Goal: Navigation & Orientation: Find specific page/section

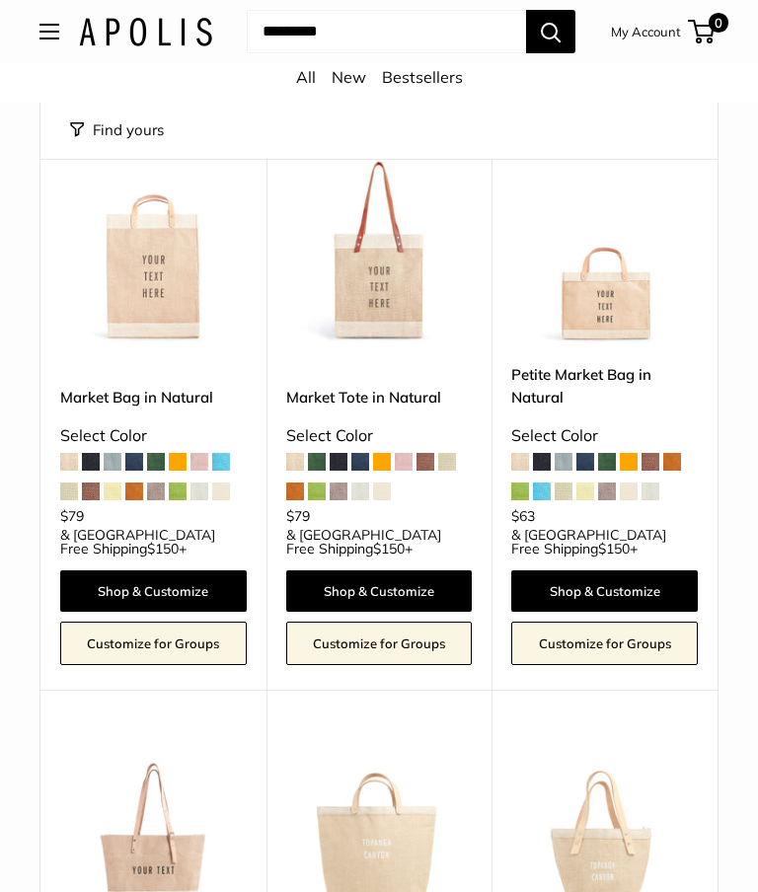
scroll to position [211, 0]
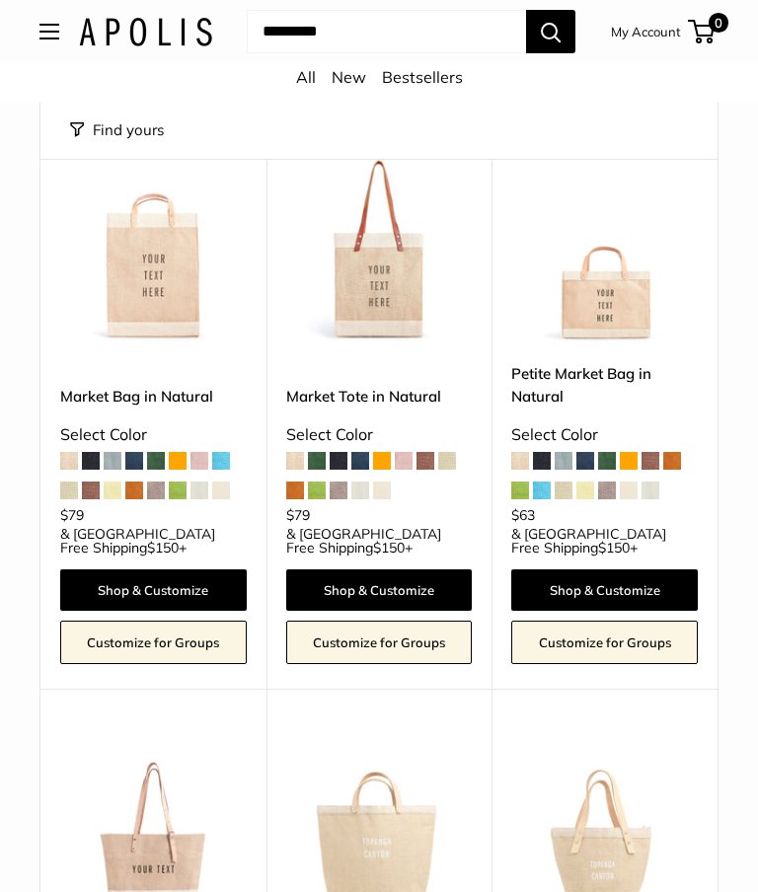
click at [182, 575] on link "Shop & Customize" at bounding box center [153, 589] width 186 height 41
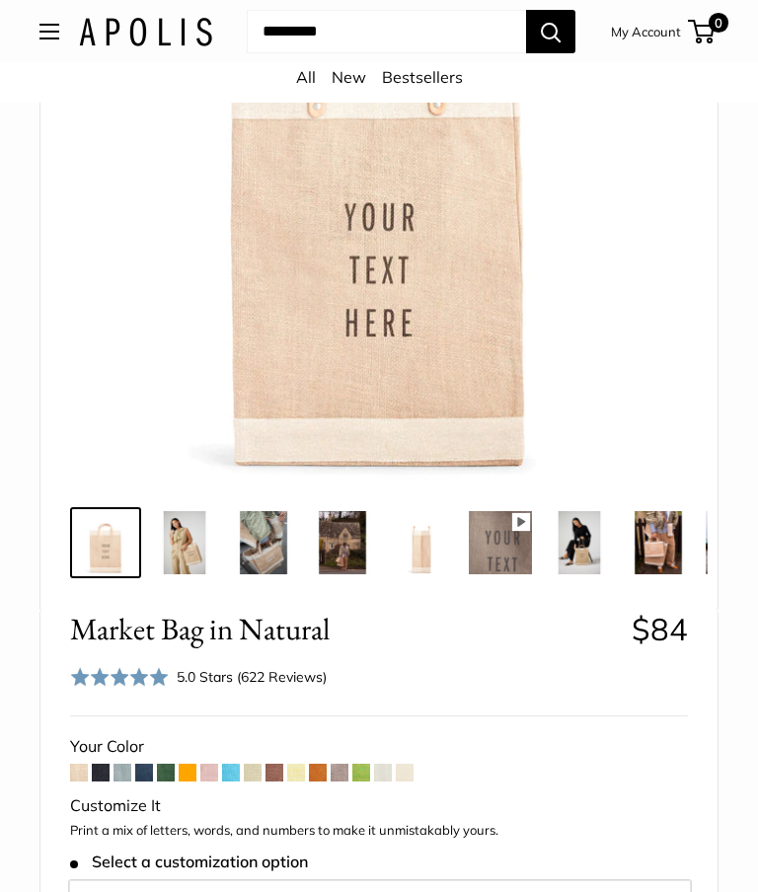
scroll to position [450, 0]
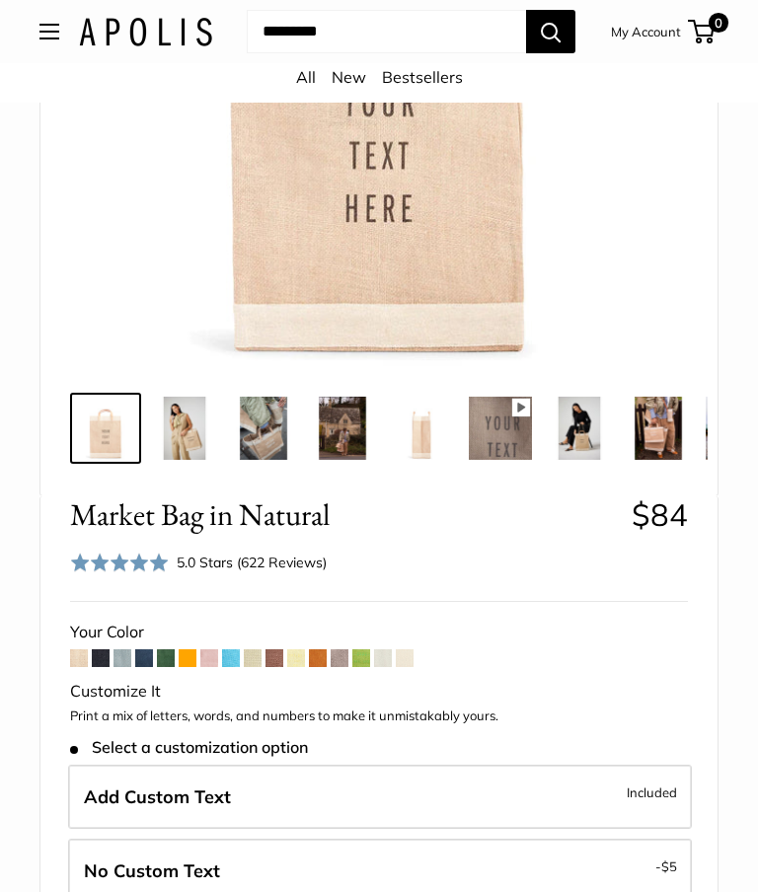
click at [412, 660] on span at bounding box center [405, 658] width 18 height 18
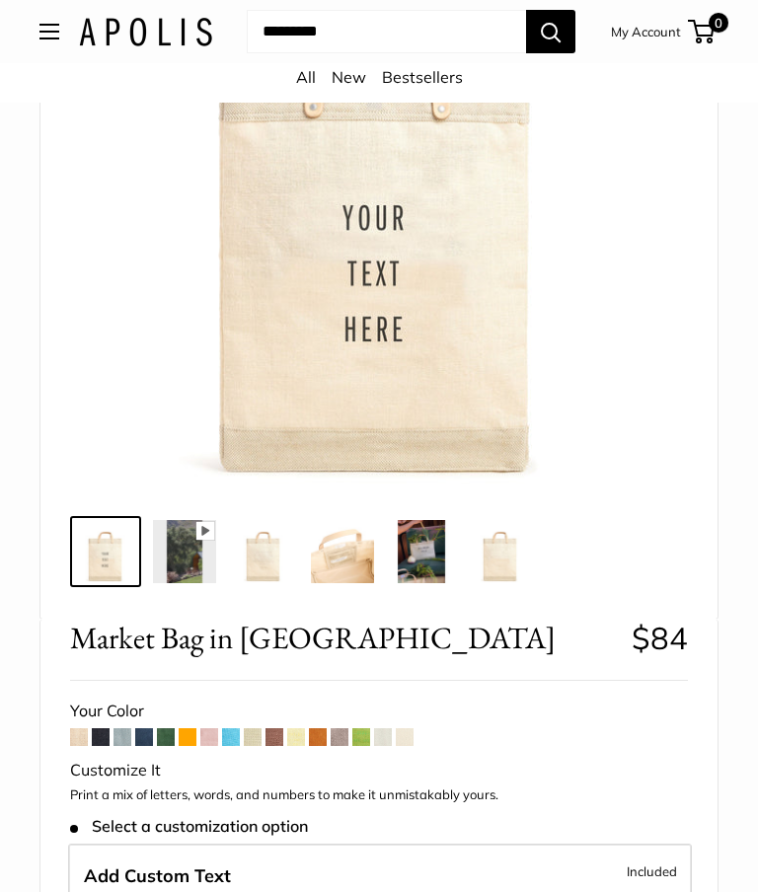
scroll to position [329, 0]
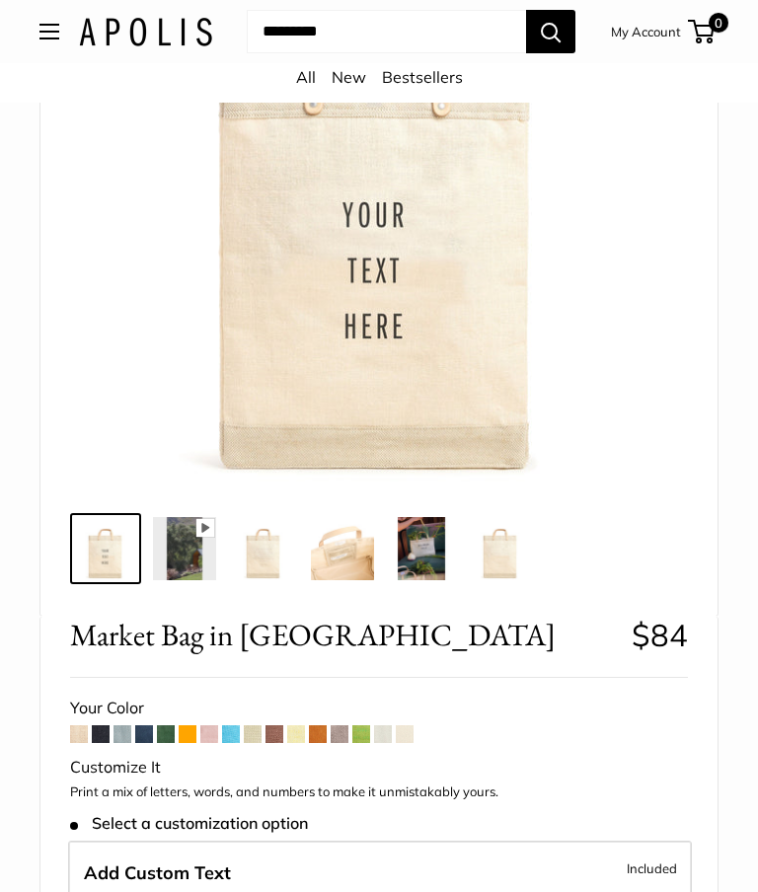
click at [237, 738] on span at bounding box center [231, 734] width 18 height 18
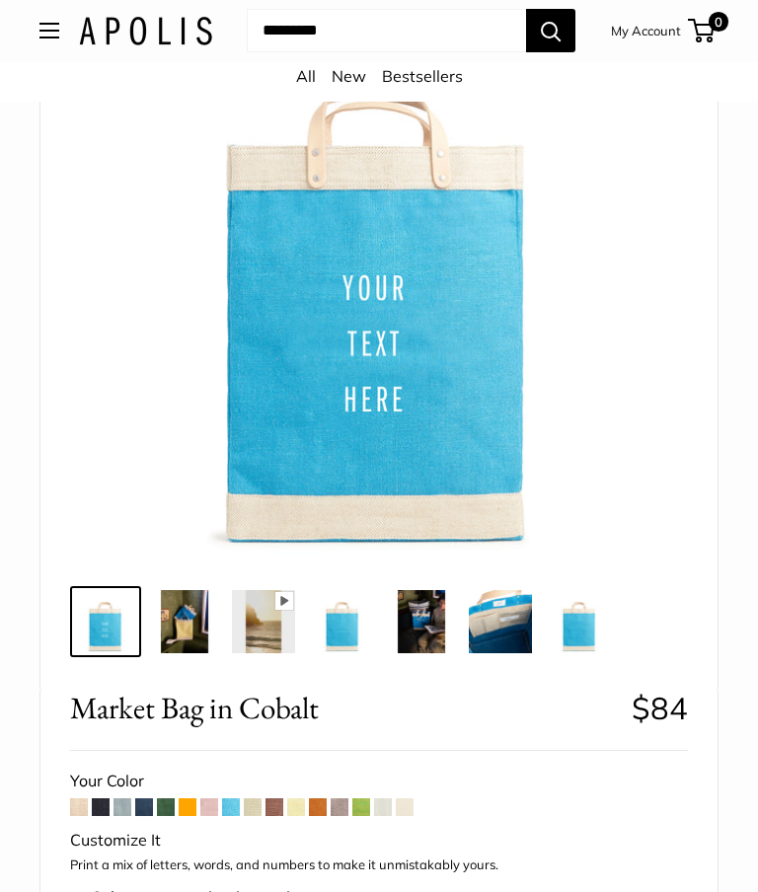
scroll to position [222, 0]
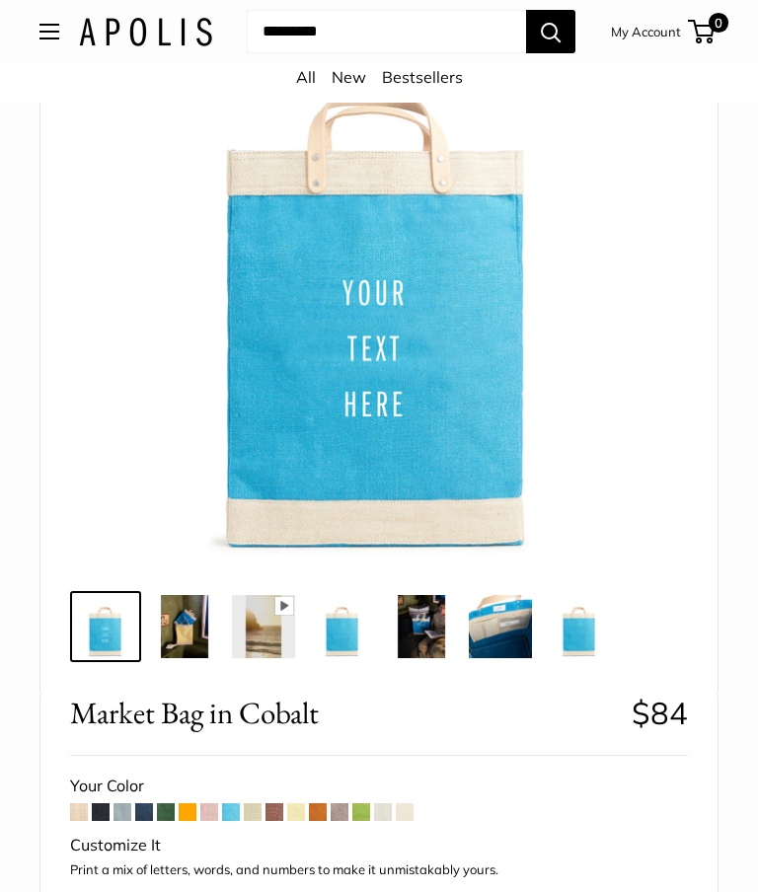
click at [174, 582] on div "Pause Play % buffered 00:00 Unmute Mute Exit fullscreen Enter fullscreen Play R…" at bounding box center [378, 320] width 627 height 684
click at [172, 595] on img at bounding box center [184, 626] width 63 height 63
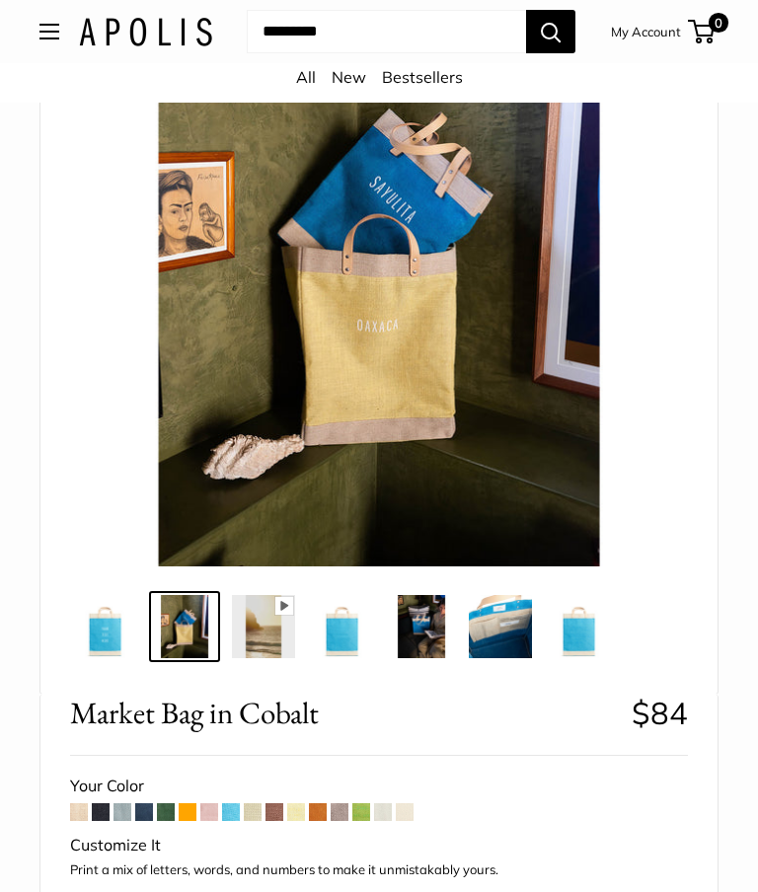
click at [179, 807] on span at bounding box center [188, 812] width 18 height 18
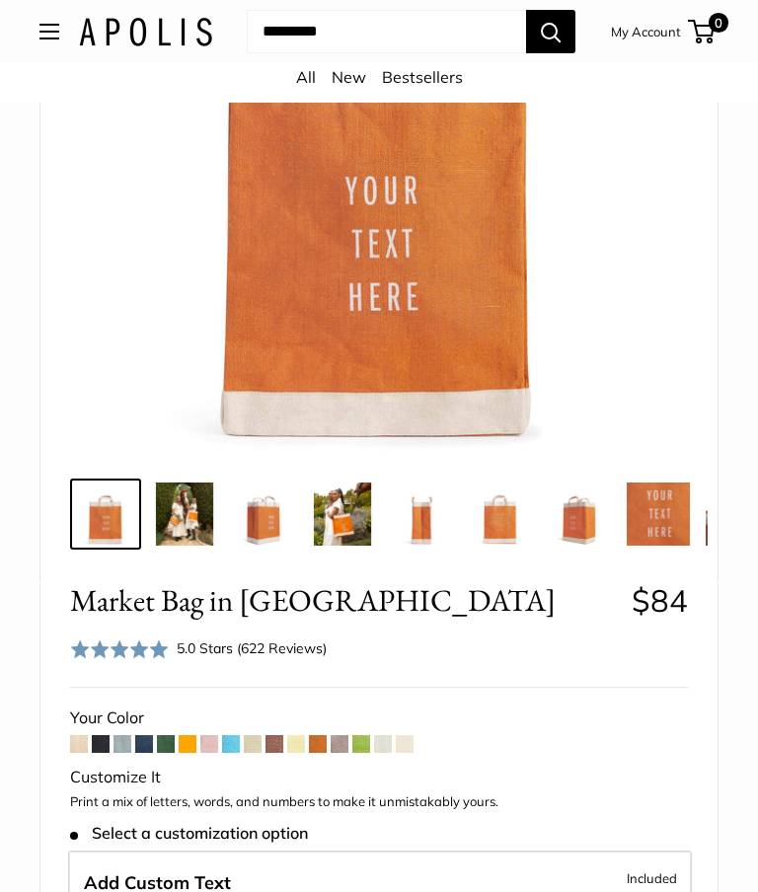
scroll to position [346, 0]
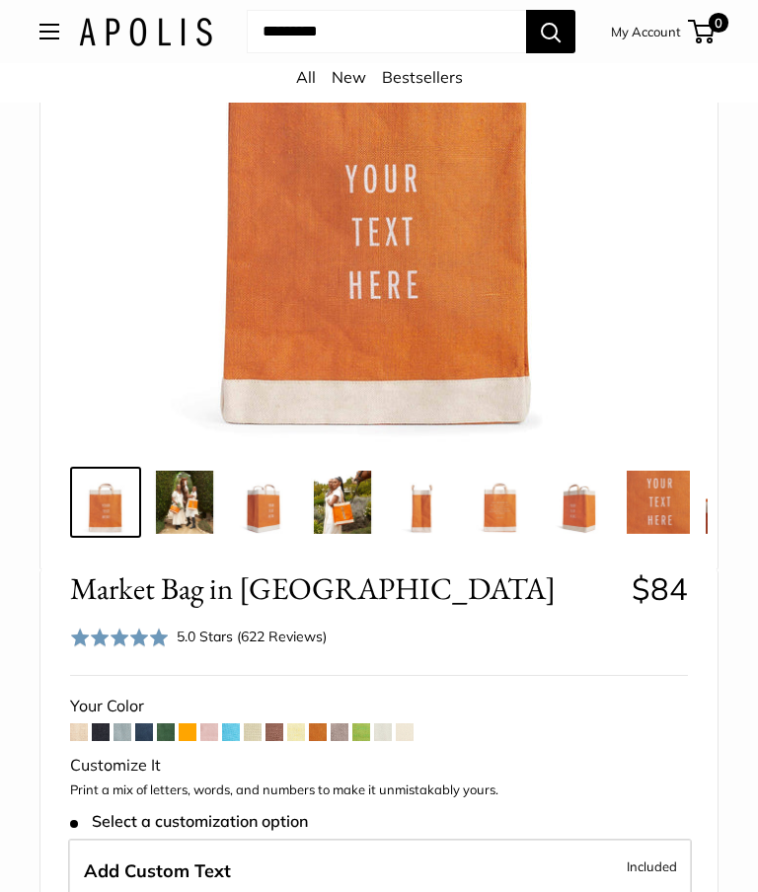
click at [283, 730] on span at bounding box center [274, 732] width 18 height 18
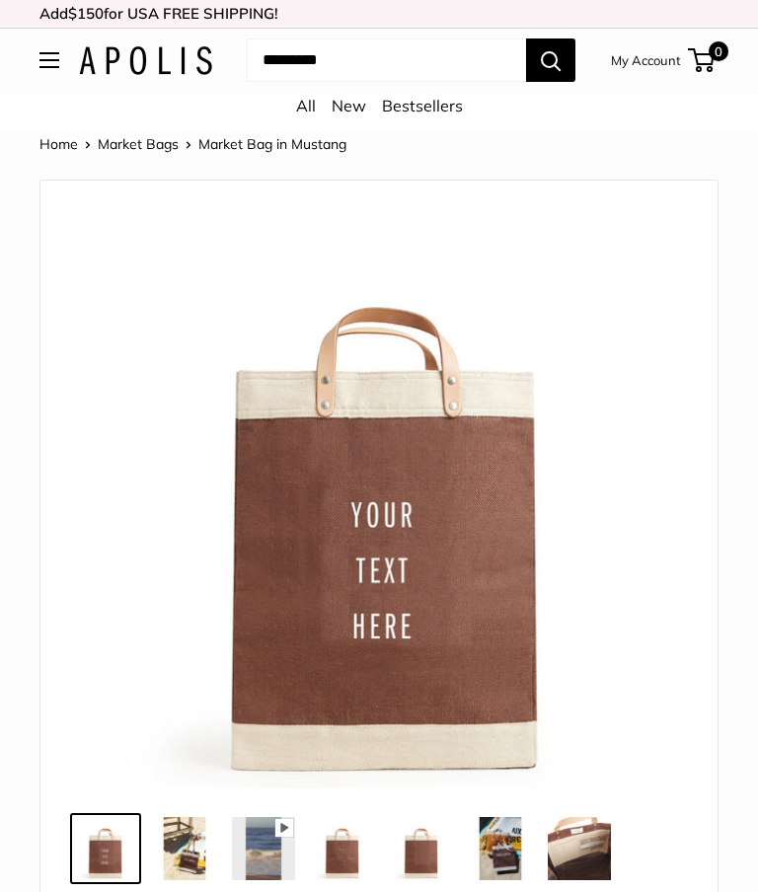
scroll to position [139, 0]
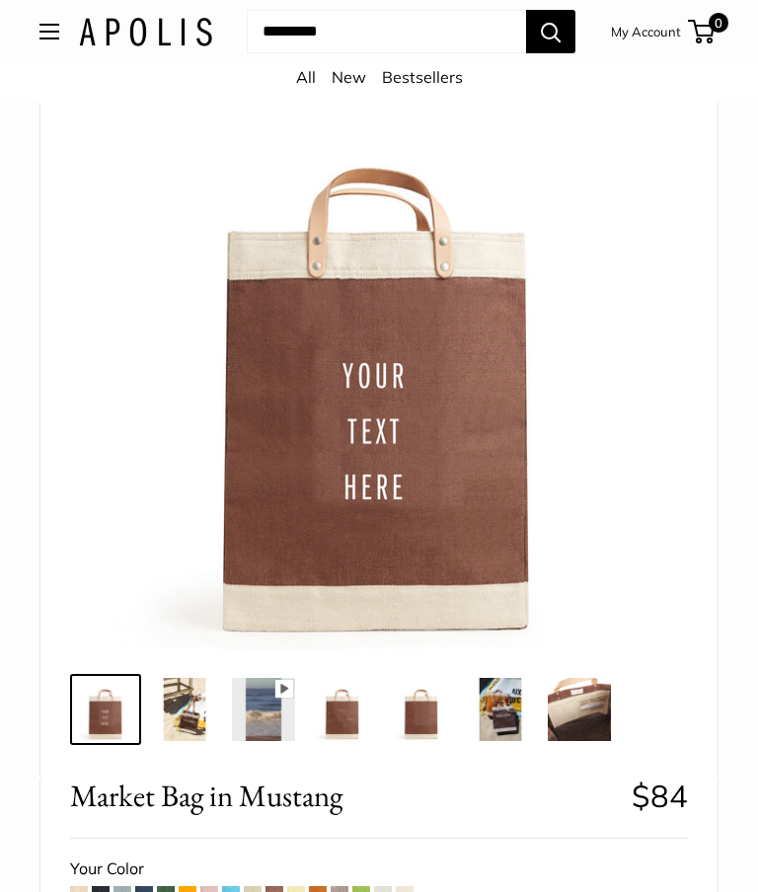
click at [191, 717] on img at bounding box center [184, 709] width 63 height 63
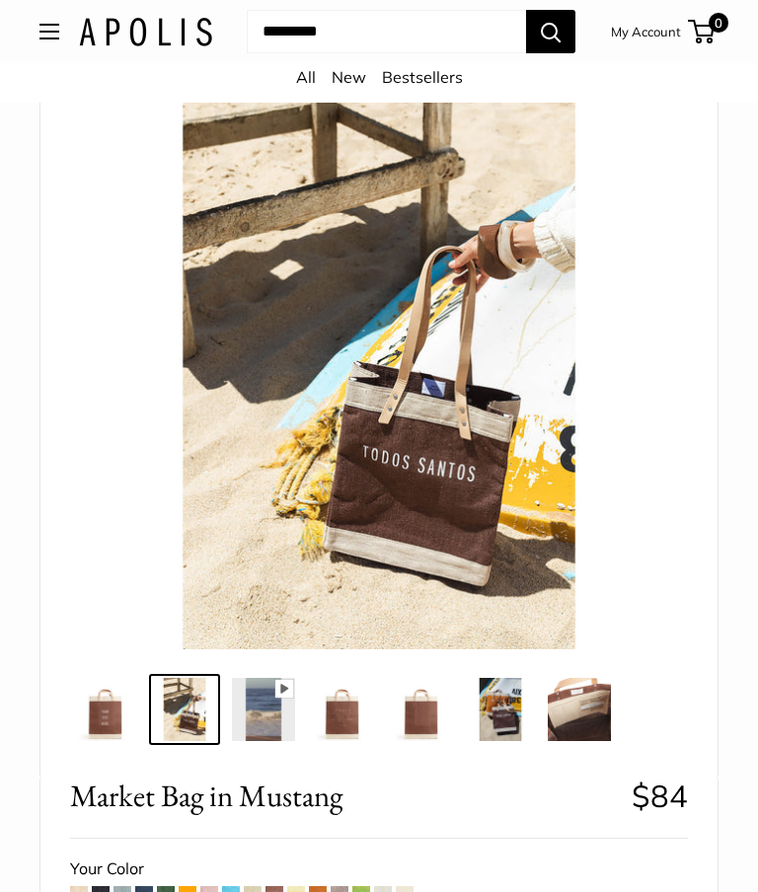
click at [507, 711] on img at bounding box center [500, 709] width 63 height 63
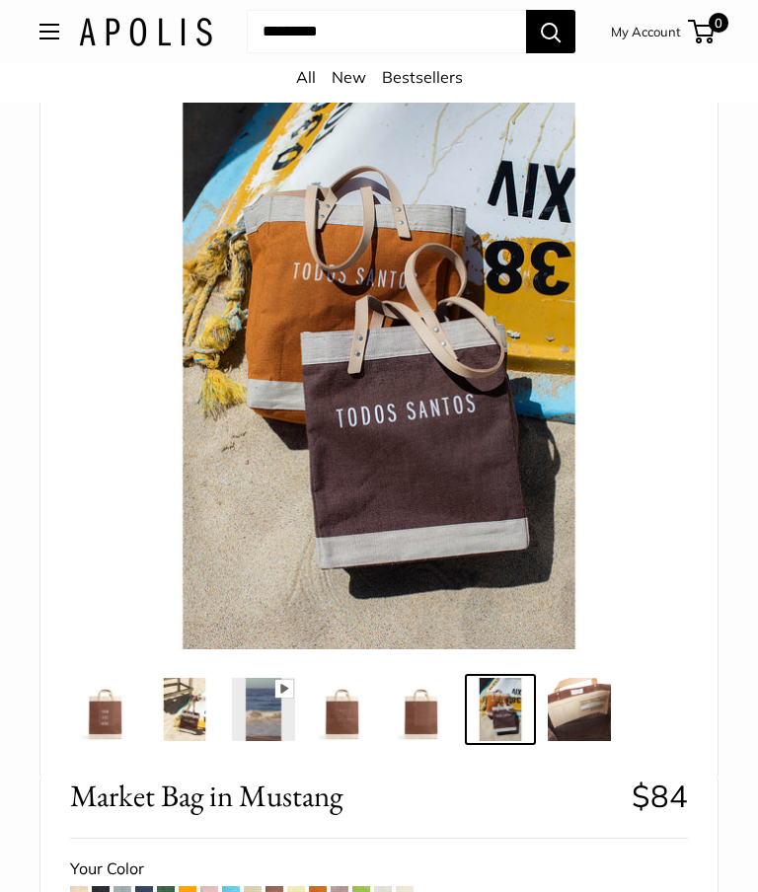
click at [47, 39] on button "Open menu" at bounding box center [49, 32] width 20 height 16
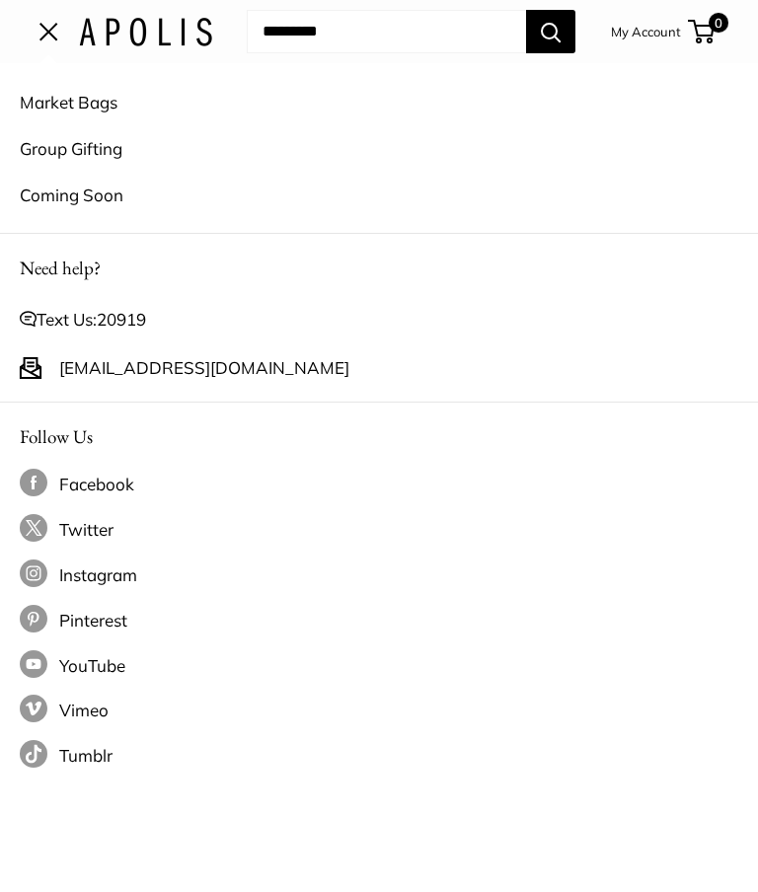
scroll to position [0, 0]
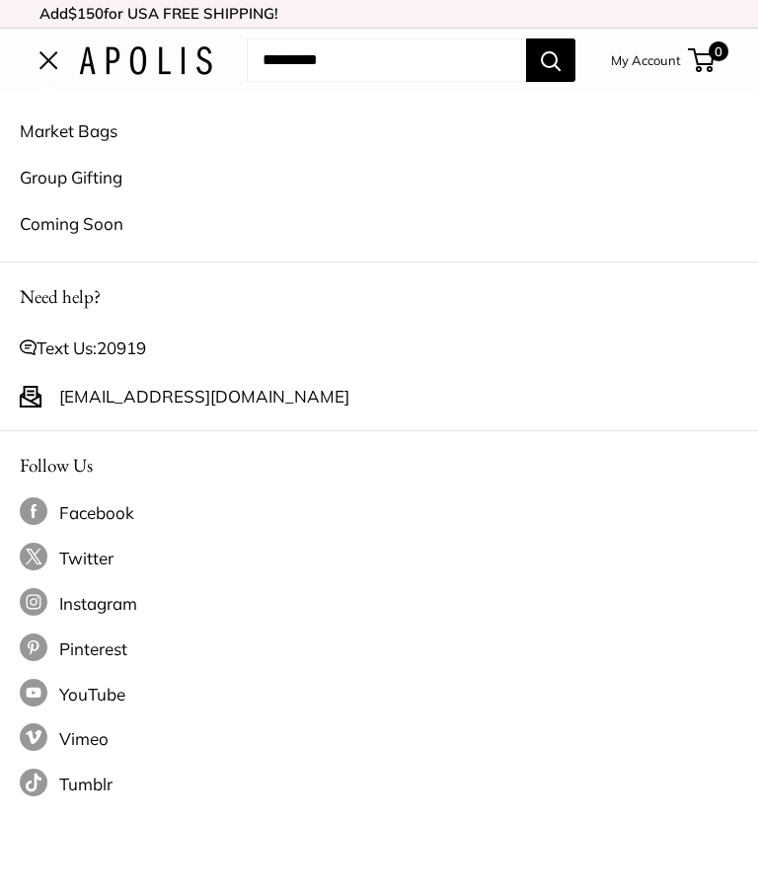
click at [76, 237] on link "Coming Soon" at bounding box center [379, 223] width 718 height 46
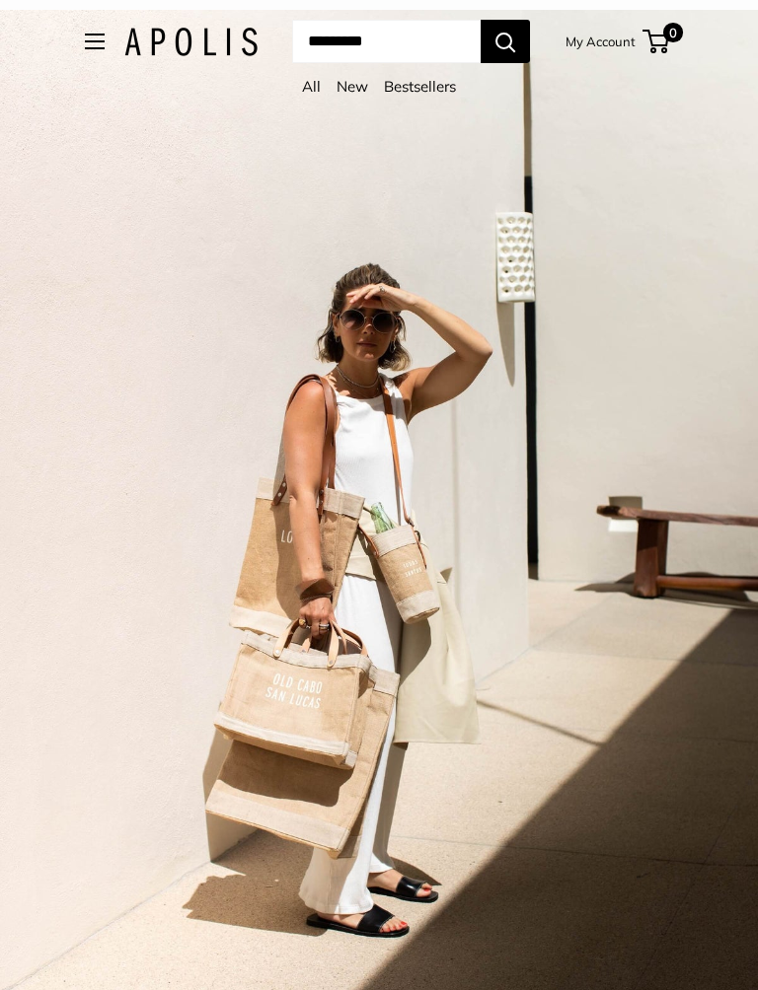
click at [85, 42] on button "Open menu" at bounding box center [95, 42] width 20 height 16
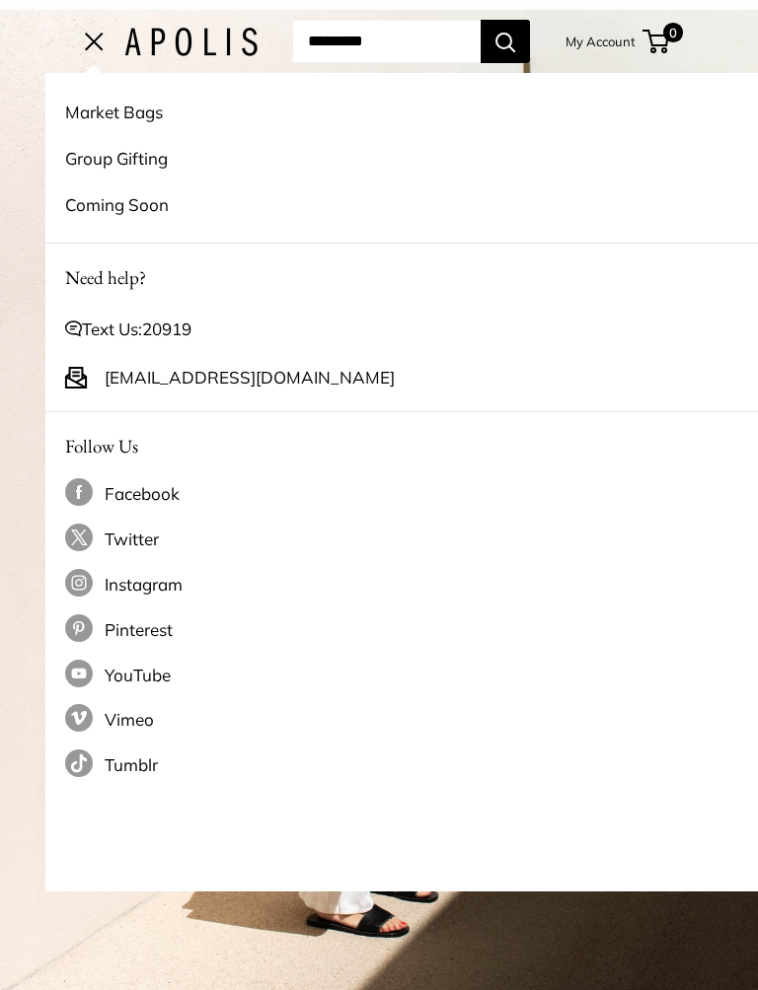
click at [100, 167] on link "Group Gifting" at bounding box center [424, 158] width 718 height 46
